Goal: Navigation & Orientation: Find specific page/section

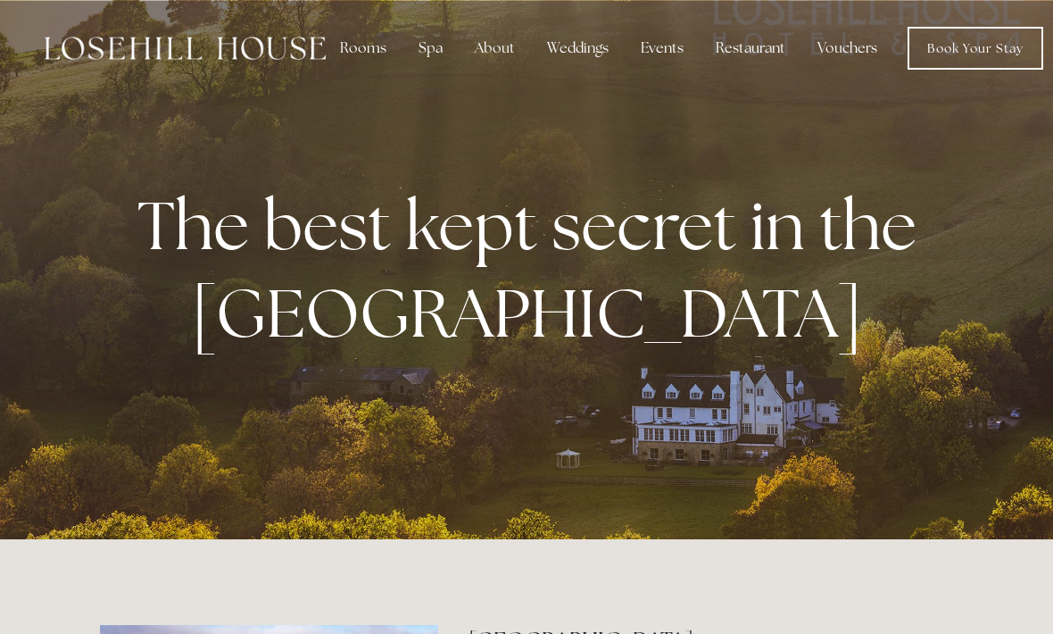
click at [357, 61] on div "Rooms" at bounding box center [363, 48] width 75 height 36
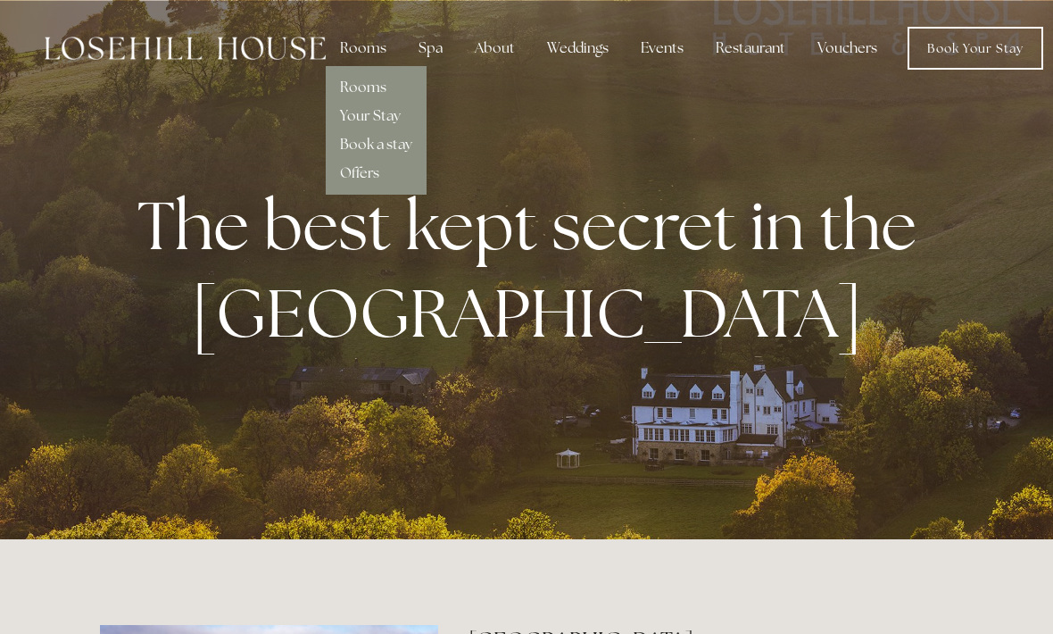
click at [369, 95] on link "Rooms" at bounding box center [363, 87] width 46 height 19
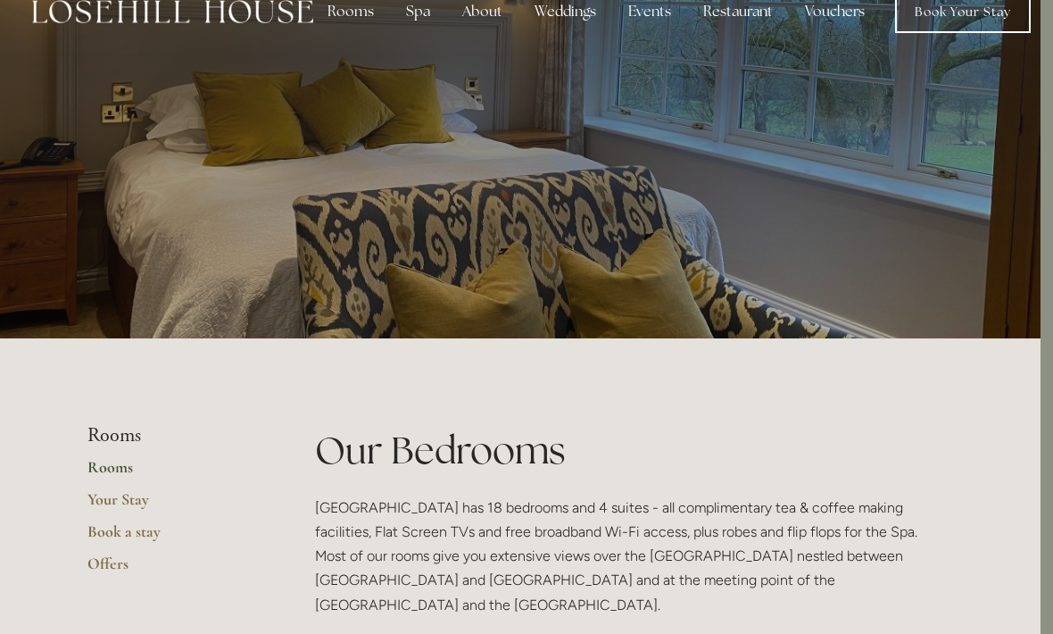
scroll to position [0, 12]
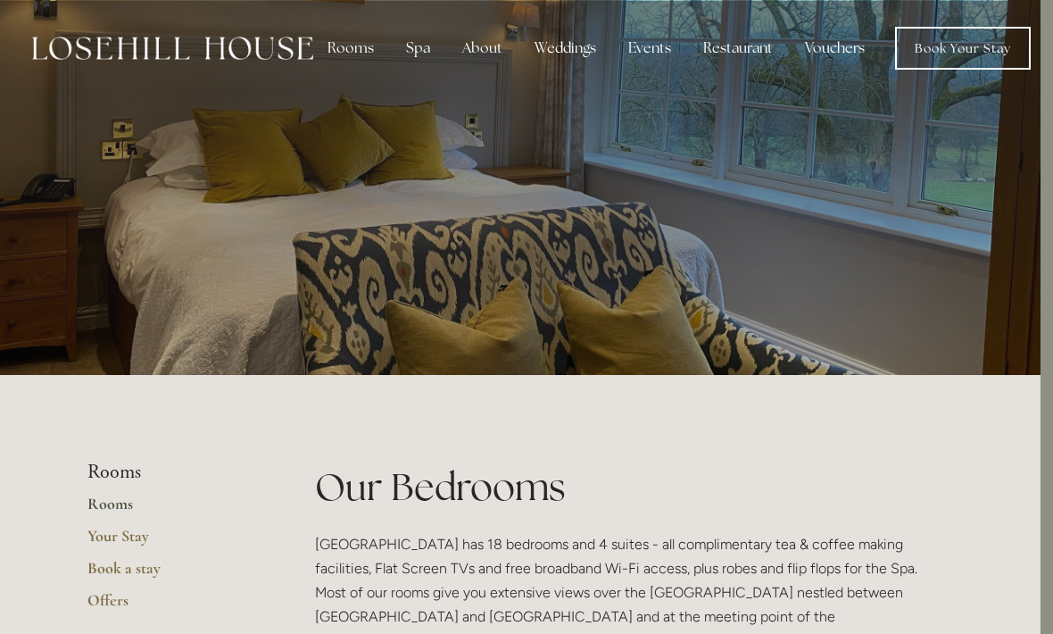
click at [469, 54] on div "About" at bounding box center [482, 48] width 69 height 36
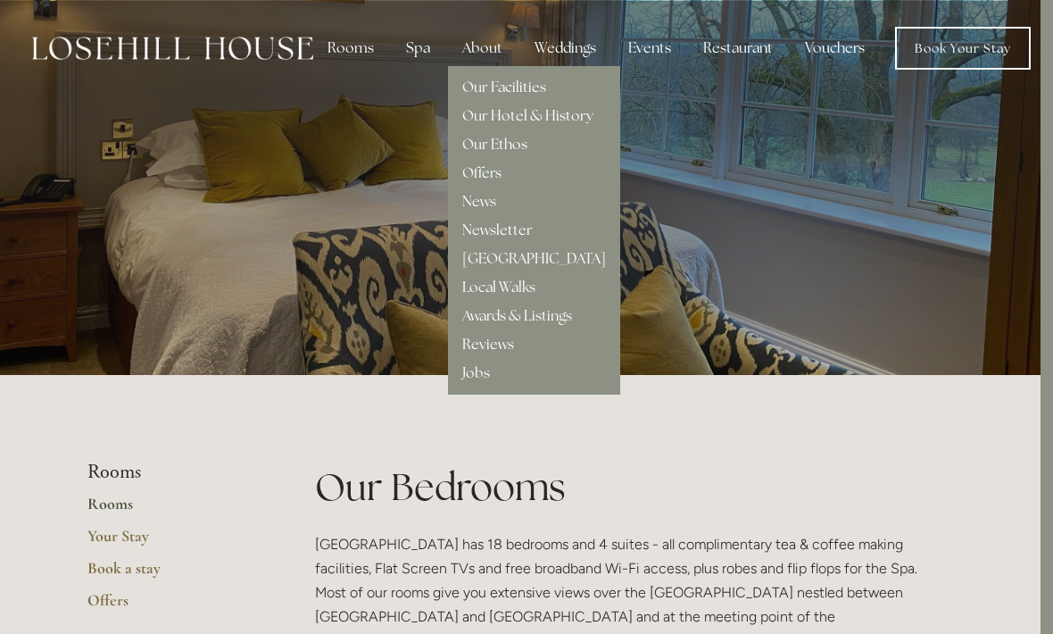
click at [748, 43] on div "Restaurant" at bounding box center [738, 48] width 98 height 36
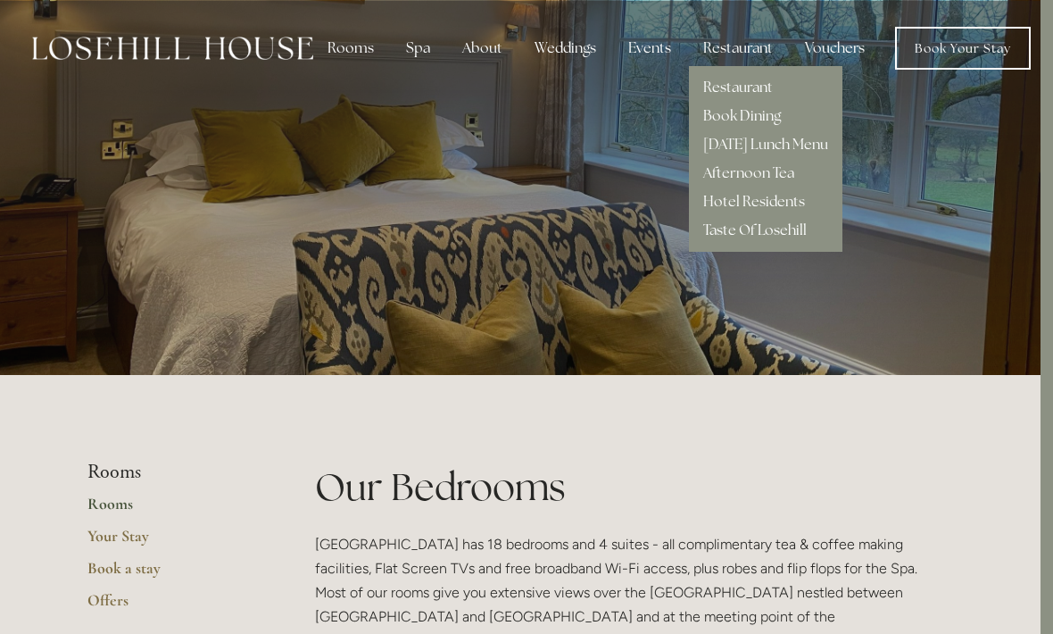
click at [792, 86] on div "Restaurant" at bounding box center [765, 80] width 125 height 29
click at [738, 92] on link "Restaurant" at bounding box center [738, 87] width 70 height 19
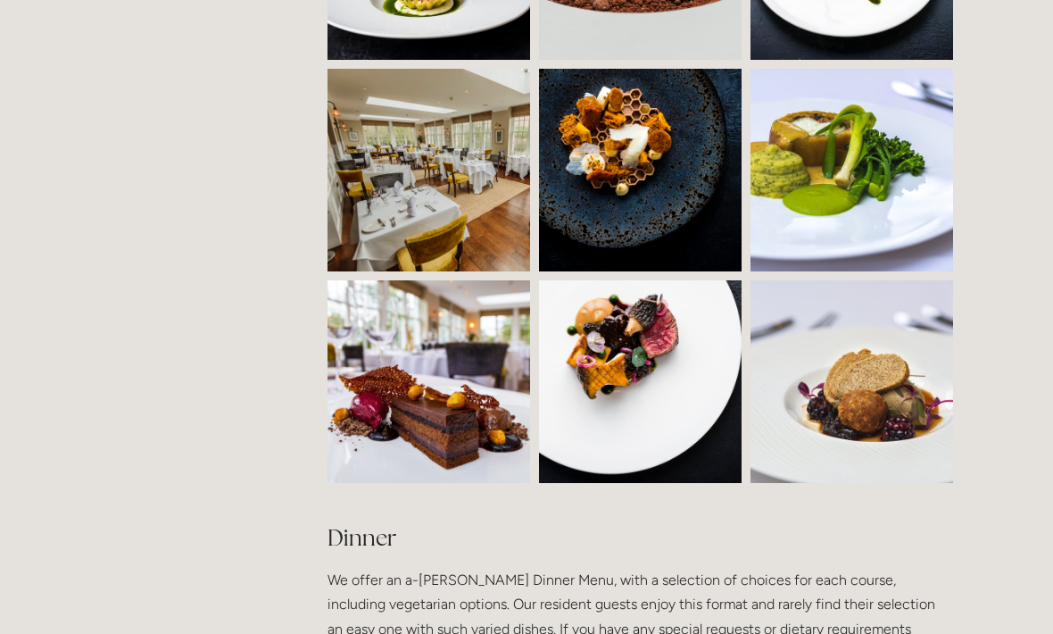
scroll to position [1649, 0]
